Goal: Task Accomplishment & Management: Use online tool/utility

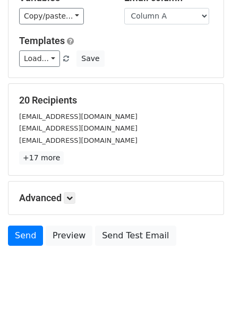
scroll to position [102, 0]
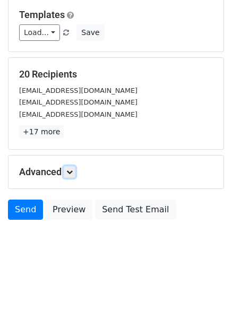
click at [72, 173] on icon at bounding box center [69, 172] width 6 height 6
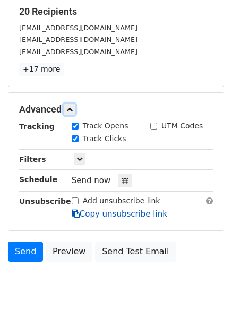
scroll to position [206, 0]
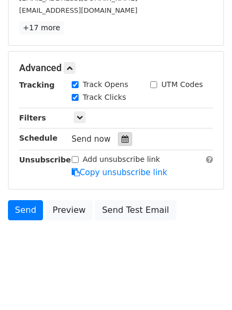
click at [118, 144] on div at bounding box center [125, 139] width 14 height 14
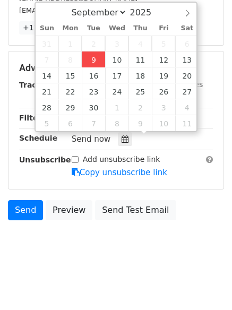
type input "2025-09-09 15:21"
type input "03"
type input "21"
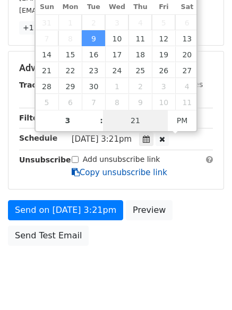
type input "03"
type input "31"
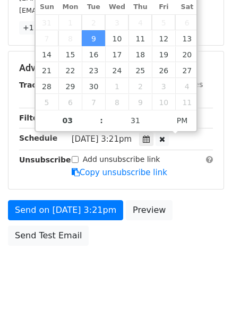
type input "2025-09-09 15:31"
click at [114, 277] on body "New Campaign Daily emails left: 50 Google Sheet: Untitled spreadsheet Variables…" at bounding box center [116, 48] width 232 height 492
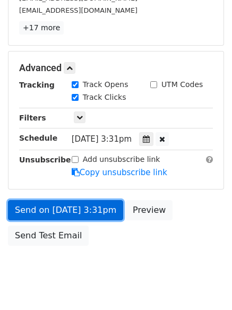
click at [63, 207] on link "Send on Sep 9 at 3:31pm" at bounding box center [65, 210] width 115 height 20
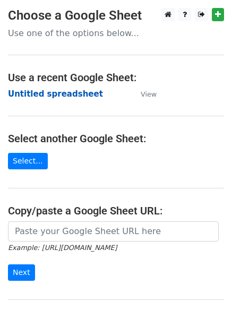
click at [41, 91] on strong "Untitled spreadsheet" at bounding box center [55, 94] width 95 height 10
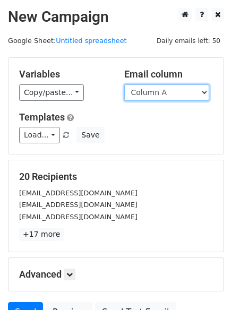
click at [142, 92] on select "Column A Column B Column C Column D Column E Column F" at bounding box center [166, 92] width 85 height 16
select select "Column B"
click at [124, 84] on select "Column A Column B Column C Column D Column E Column F" at bounding box center [166, 92] width 85 height 16
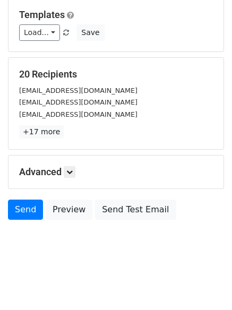
click at [75, 164] on div "Advanced Tracking Track Opens UTM Codes Track Clicks Filters Only include sprea…" at bounding box center [115, 171] width 215 height 33
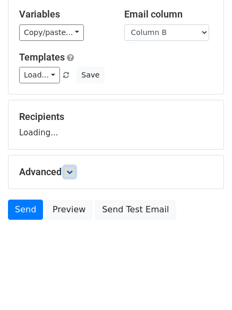
click at [75, 170] on link at bounding box center [70, 172] width 12 height 12
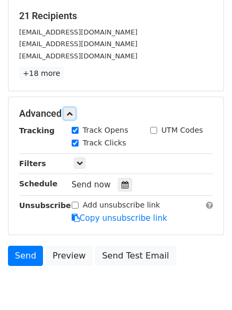
scroll to position [161, 0]
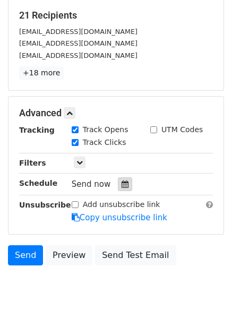
click at [121, 185] on icon at bounding box center [124, 183] width 7 height 7
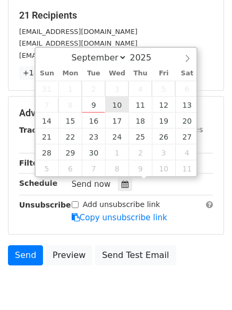
type input "2025-09-10 12:00"
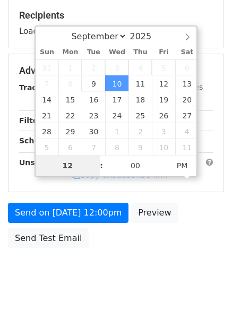
type input "4"
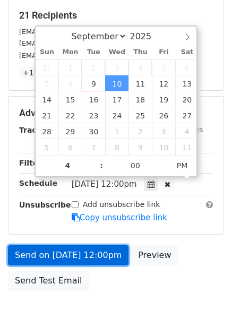
type input "2025-09-10 16:00"
click at [58, 251] on link "Send on Sep 10 at 12:00pm" at bounding box center [68, 255] width 120 height 20
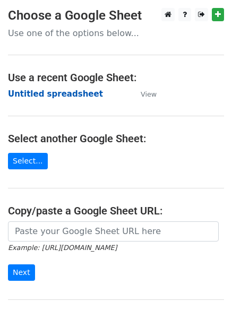
click at [31, 93] on strong "Untitled spreadsheet" at bounding box center [55, 94] width 95 height 10
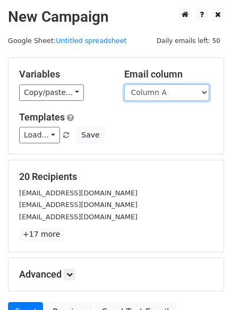
click at [171, 95] on select "Column A Column B Column C Column D Column E Column F" at bounding box center [166, 92] width 85 height 16
select select "Column C"
click at [124, 84] on select "Column A Column B Column C Column D Column E Column F" at bounding box center [166, 92] width 85 height 16
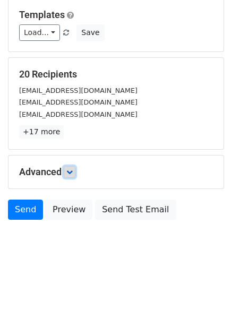
click at [75, 175] on link at bounding box center [70, 172] width 12 height 12
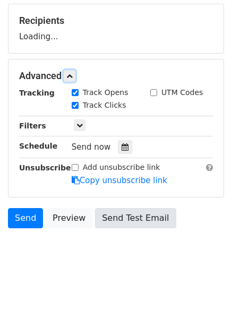
scroll to position [164, 0]
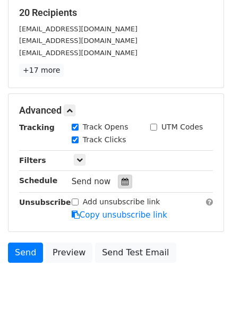
click at [121, 185] on icon at bounding box center [124, 181] width 7 height 7
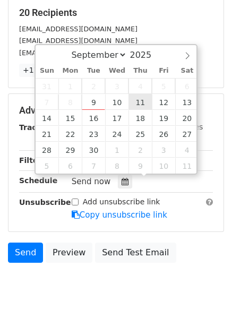
type input "2025-09-11 12:00"
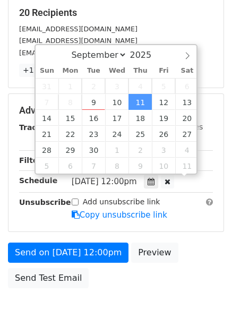
scroll to position [1, 0]
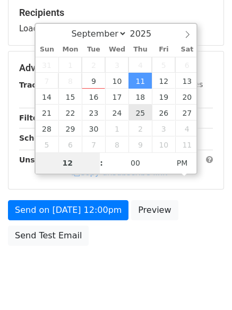
type input "5"
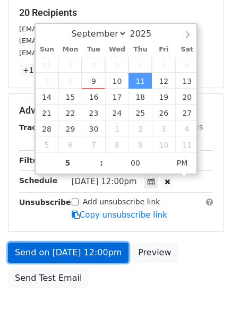
type input "2025-09-11 17:00"
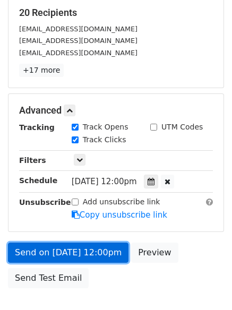
click at [75, 248] on link "Send on Sep 11 at 12:00pm" at bounding box center [68, 252] width 120 height 20
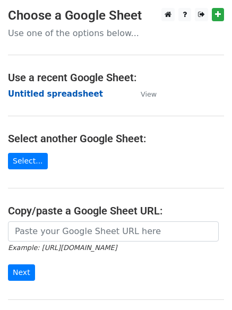
click at [33, 91] on strong "Untitled spreadsheet" at bounding box center [55, 94] width 95 height 10
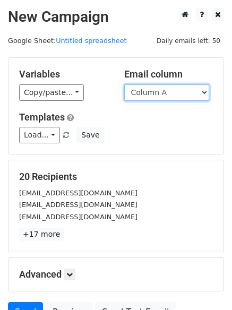
click at [185, 95] on select "Column A Column B Column C Column D Column E Column F" at bounding box center [166, 92] width 85 height 16
select select "Column D"
click at [124, 84] on select "Column A Column B Column C Column D Column E Column F" at bounding box center [166, 92] width 85 height 16
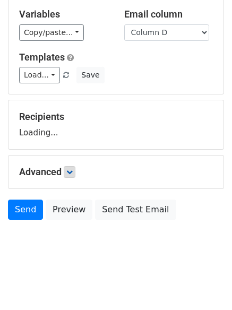
drag, startPoint x: 80, startPoint y: 168, endPoint x: 73, endPoint y: 170, distance: 6.6
click at [79, 168] on h5 "Advanced" at bounding box center [116, 172] width 194 height 12
click at [73, 172] on icon at bounding box center [69, 172] width 6 height 6
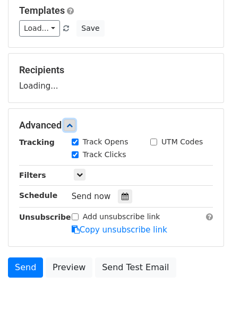
scroll to position [158, 0]
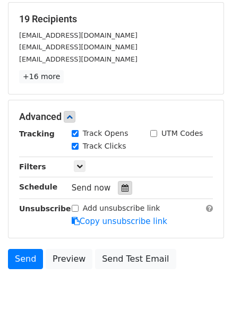
click at [123, 185] on icon at bounding box center [124, 187] width 7 height 7
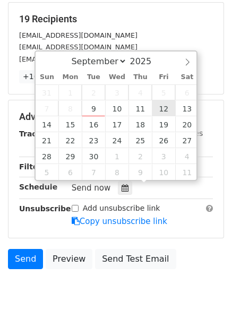
type input "[DATE] 12:00"
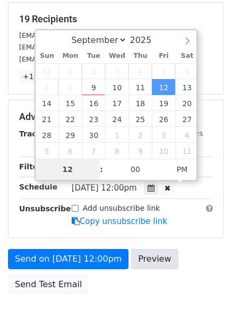
type input "6"
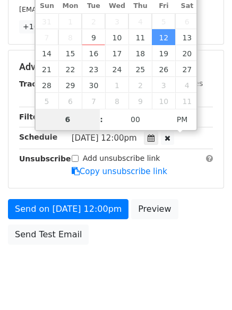
scroll to position [232, 0]
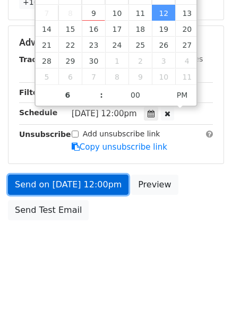
type input "[DATE] 18:00"
click at [74, 183] on link "Send on [DATE] 12:00pm" at bounding box center [68, 185] width 120 height 20
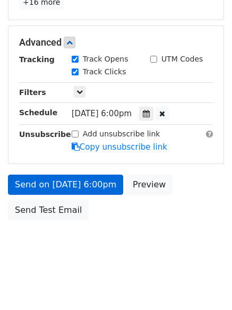
scroll to position [189, 0]
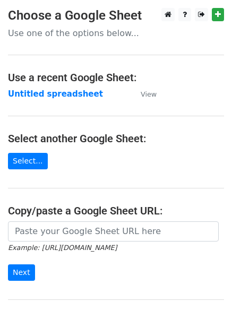
click at [38, 88] on td "Untitled spreadsheet" at bounding box center [69, 94] width 122 height 12
click at [38, 89] on strong "Untitled spreadsheet" at bounding box center [55, 94] width 95 height 10
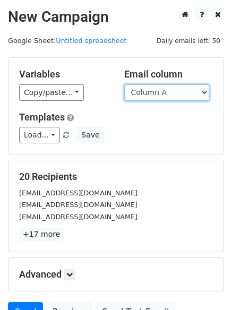
click at [176, 94] on select "Column A Column B Column C Column D Column E Column F" at bounding box center [166, 92] width 85 height 16
select select "Column E"
click at [124, 84] on select "Column A Column B Column C Column D Column E Column F" at bounding box center [166, 92] width 85 height 16
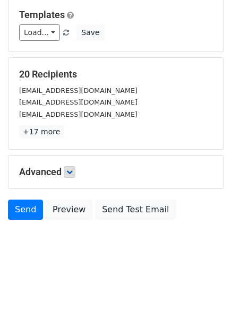
click at [65, 176] on h5 "Advanced" at bounding box center [116, 172] width 194 height 12
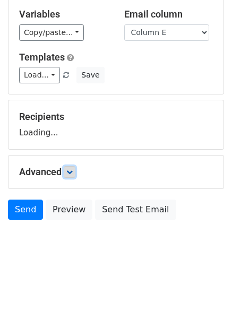
click at [72, 172] on icon at bounding box center [69, 172] width 6 height 6
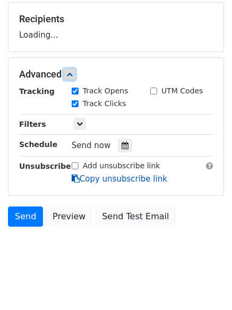
scroll to position [158, 0]
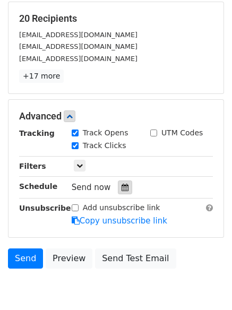
click at [120, 192] on div at bounding box center [125, 187] width 14 height 14
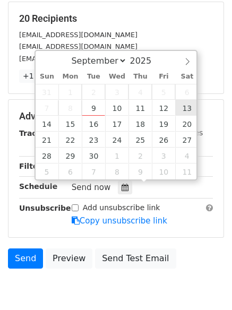
type input "2025-09-13 12:00"
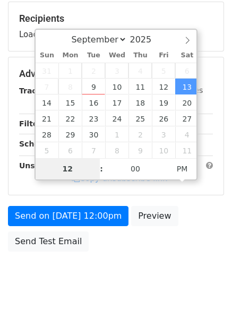
type input "7"
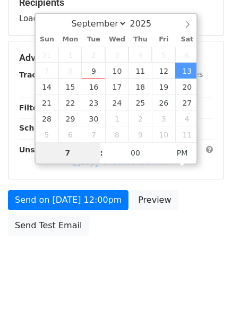
scroll to position [189, 0]
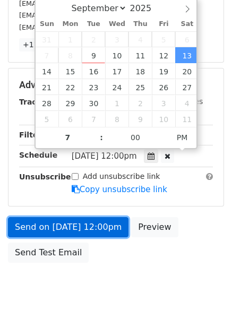
type input "2025-09-13 19:00"
click at [72, 221] on link "Send on Sep 13 at 12:00pm" at bounding box center [68, 227] width 120 height 20
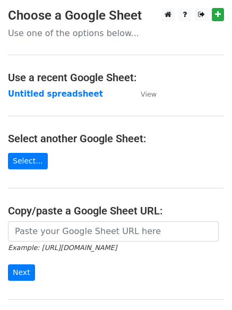
click at [31, 83] on h4 "Use a recent Google Sheet:" at bounding box center [116, 77] width 216 height 13
click at [36, 93] on strong "Untitled spreadsheet" at bounding box center [55, 94] width 95 height 10
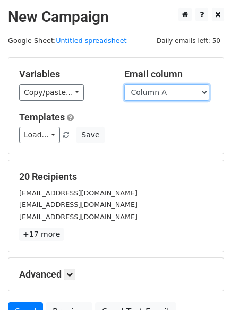
click at [170, 93] on select "Column A Column B Column C Column D Column E Column F" at bounding box center [166, 92] width 85 height 16
select select "Column F"
click at [124, 84] on select "Column A Column B Column C Column D Column E Column F" at bounding box center [166, 92] width 85 height 16
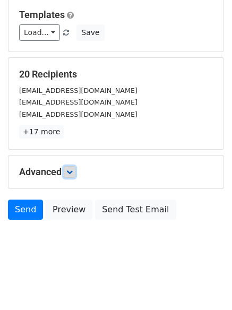
click at [73, 170] on icon at bounding box center [69, 172] width 6 height 6
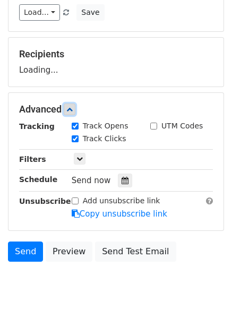
scroll to position [159, 0]
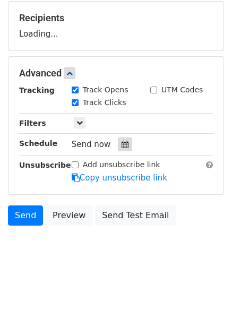
click at [116, 147] on div "Tracking Track Opens UTM Codes Track Clicks Filters Only include spreadsheet ro…" at bounding box center [116, 133] width 194 height 99
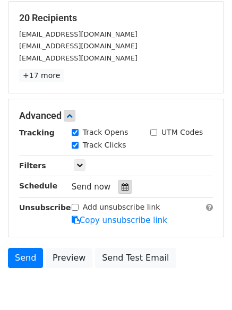
drag, startPoint x: 123, startPoint y: 185, endPoint x: 132, endPoint y: 185, distance: 8.5
click at [123, 185] on icon at bounding box center [124, 186] width 7 height 7
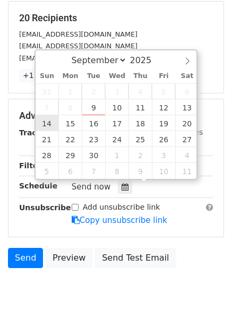
type input "[DATE] 12:00"
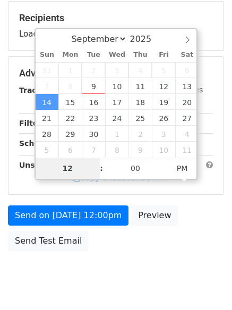
type input "8"
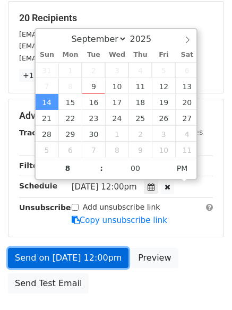
type input "[DATE] 20:00"
click at [81, 248] on link "Send on [DATE] 12:00pm" at bounding box center [68, 258] width 120 height 20
